Goal: Information Seeking & Learning: Learn about a topic

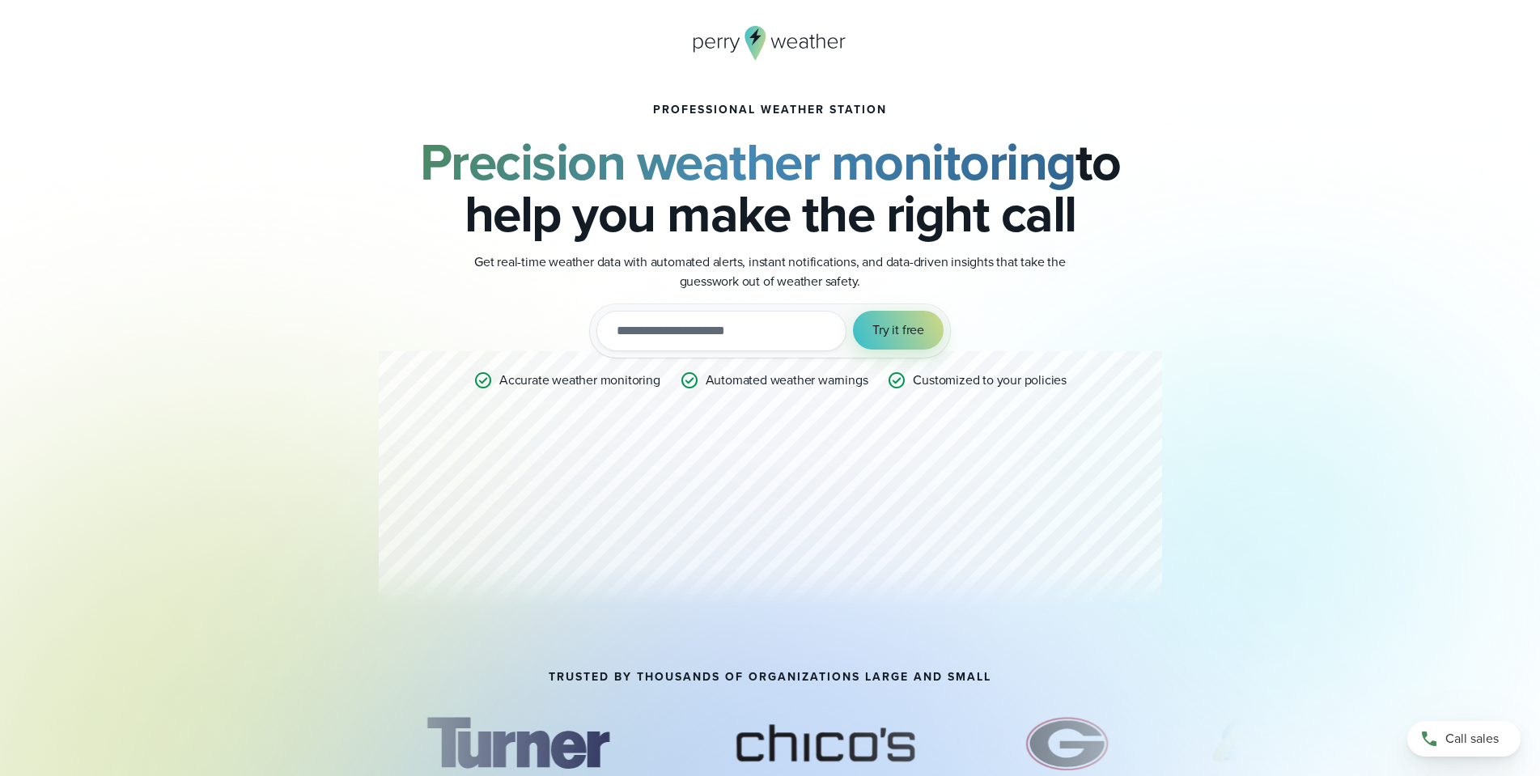
click at [502, 495] on div "Professional Weather Station Precision weather monitoring to help you make the …" at bounding box center [770, 361] width 783 height 515
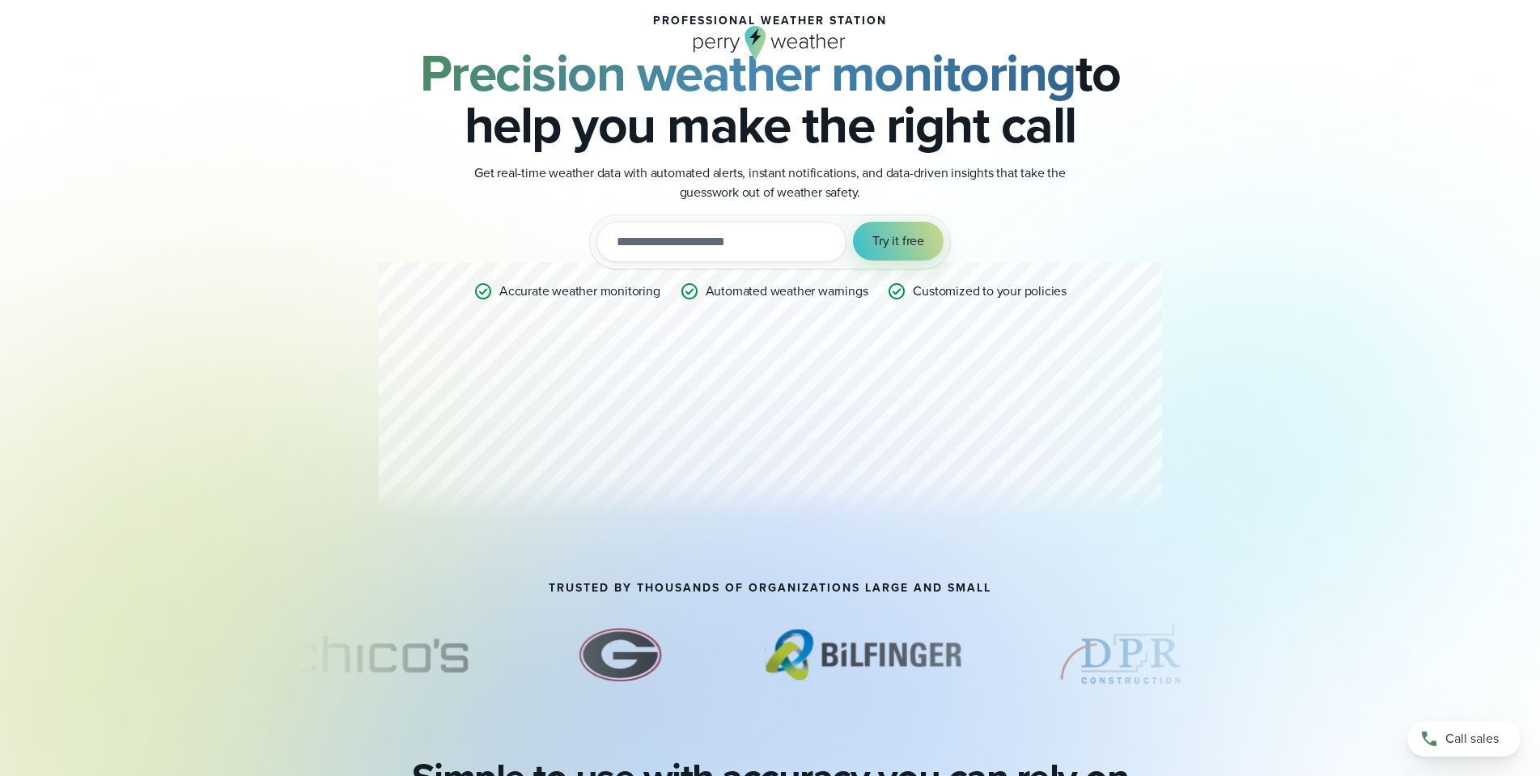
scroll to position [405, 0]
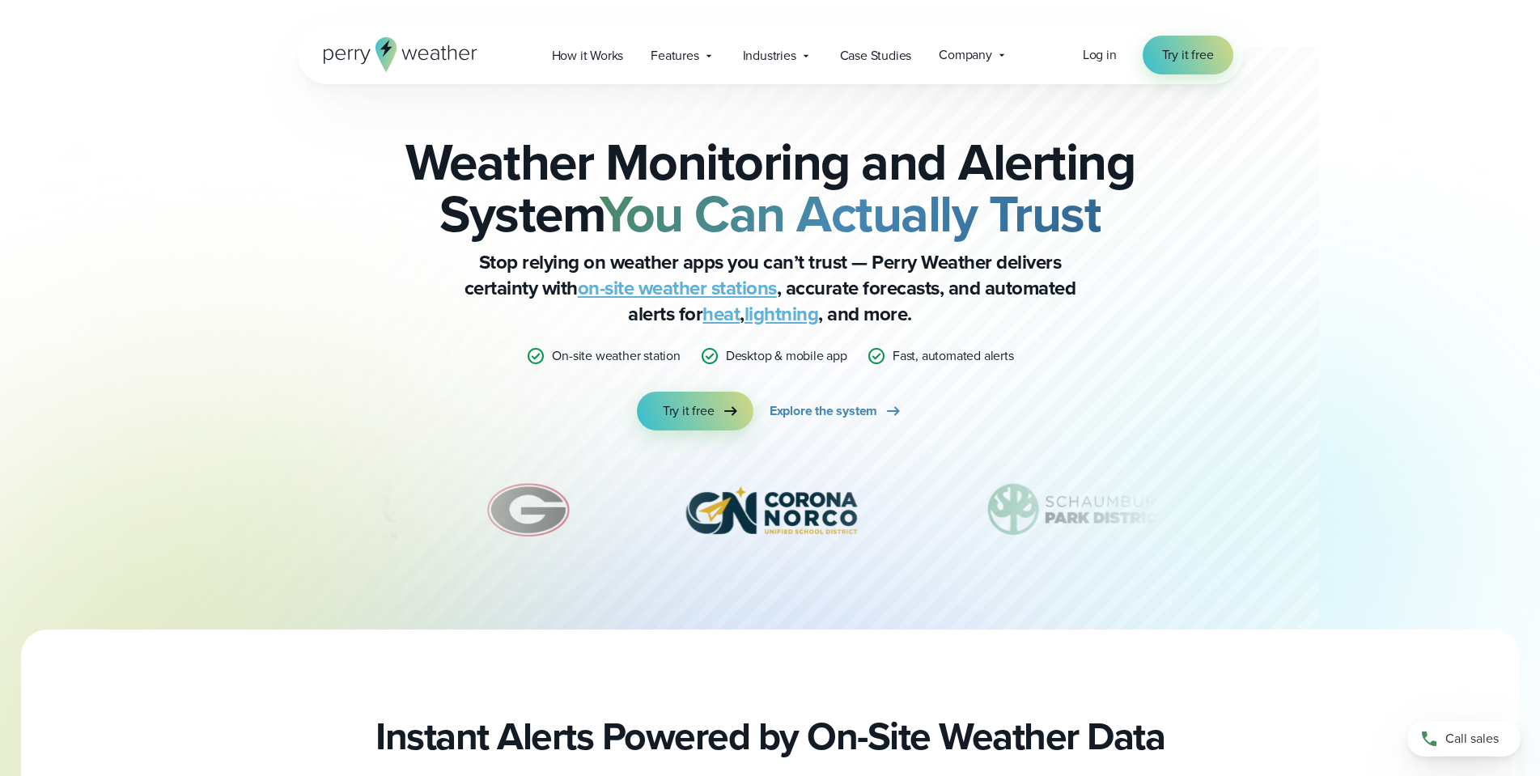
click at [84, 410] on div "Weather Monitoring and Alerting System You Can Actually Trust Stop relying on w…" at bounding box center [770, 314] width 1540 height 629
